Goal: Task Accomplishment & Management: Manage account settings

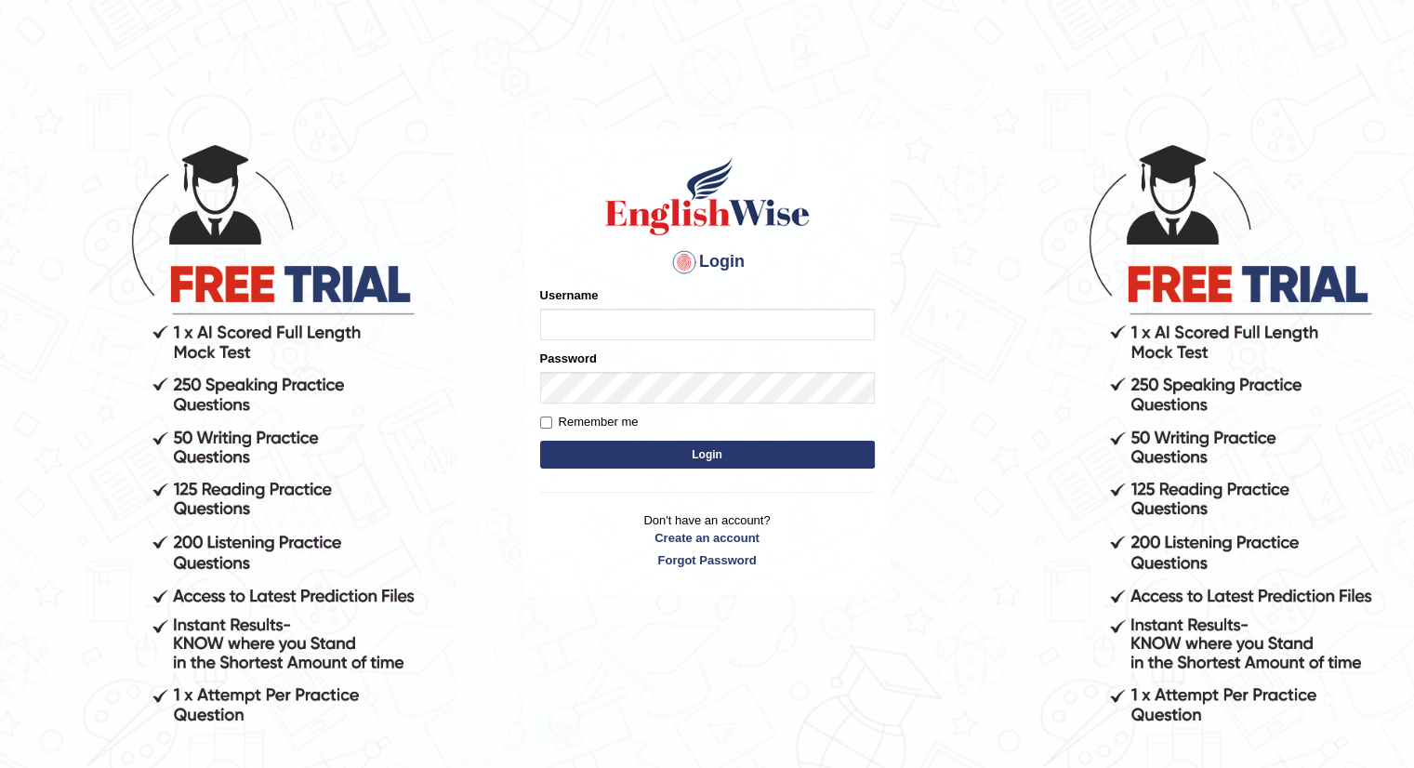
type input "sophiatiwari6"
click at [748, 444] on button "Login" at bounding box center [707, 455] width 335 height 28
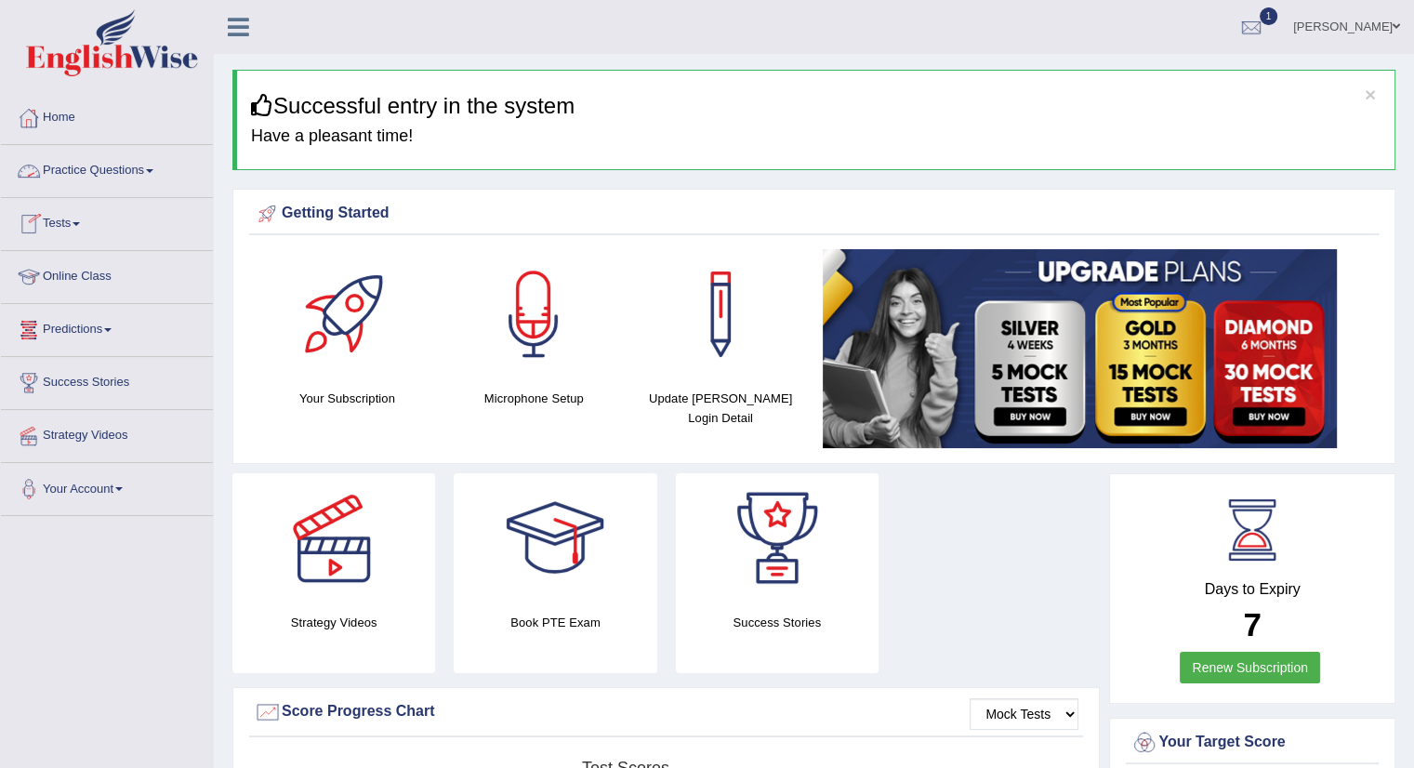
click at [143, 172] on link "Practice Questions" at bounding box center [107, 168] width 212 height 46
